Goal: Find specific page/section: Find specific page/section

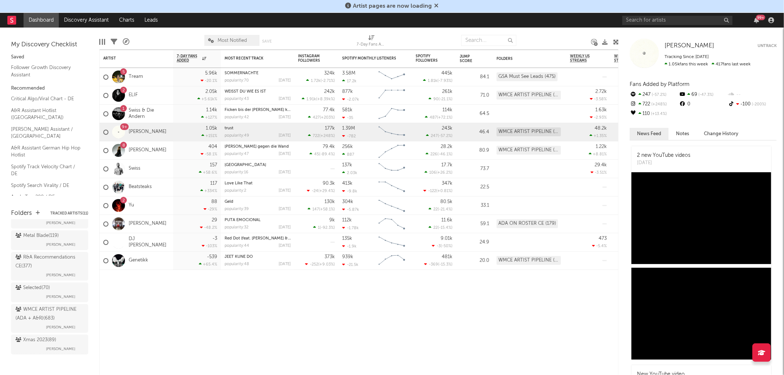
scroll to position [122, 0]
click at [62, 268] on div "R&A Recommendations CE ( 377 )" at bounding box center [48, 261] width 66 height 18
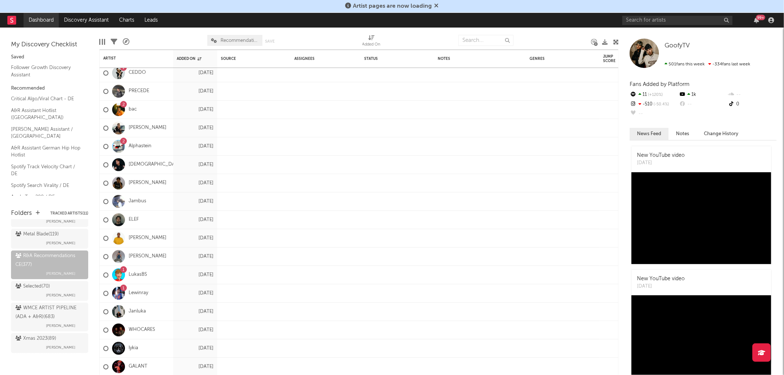
click at [39, 17] on link "Dashboard" at bounding box center [41, 20] width 35 height 15
